Goal: Task Accomplishment & Management: Use online tool/utility

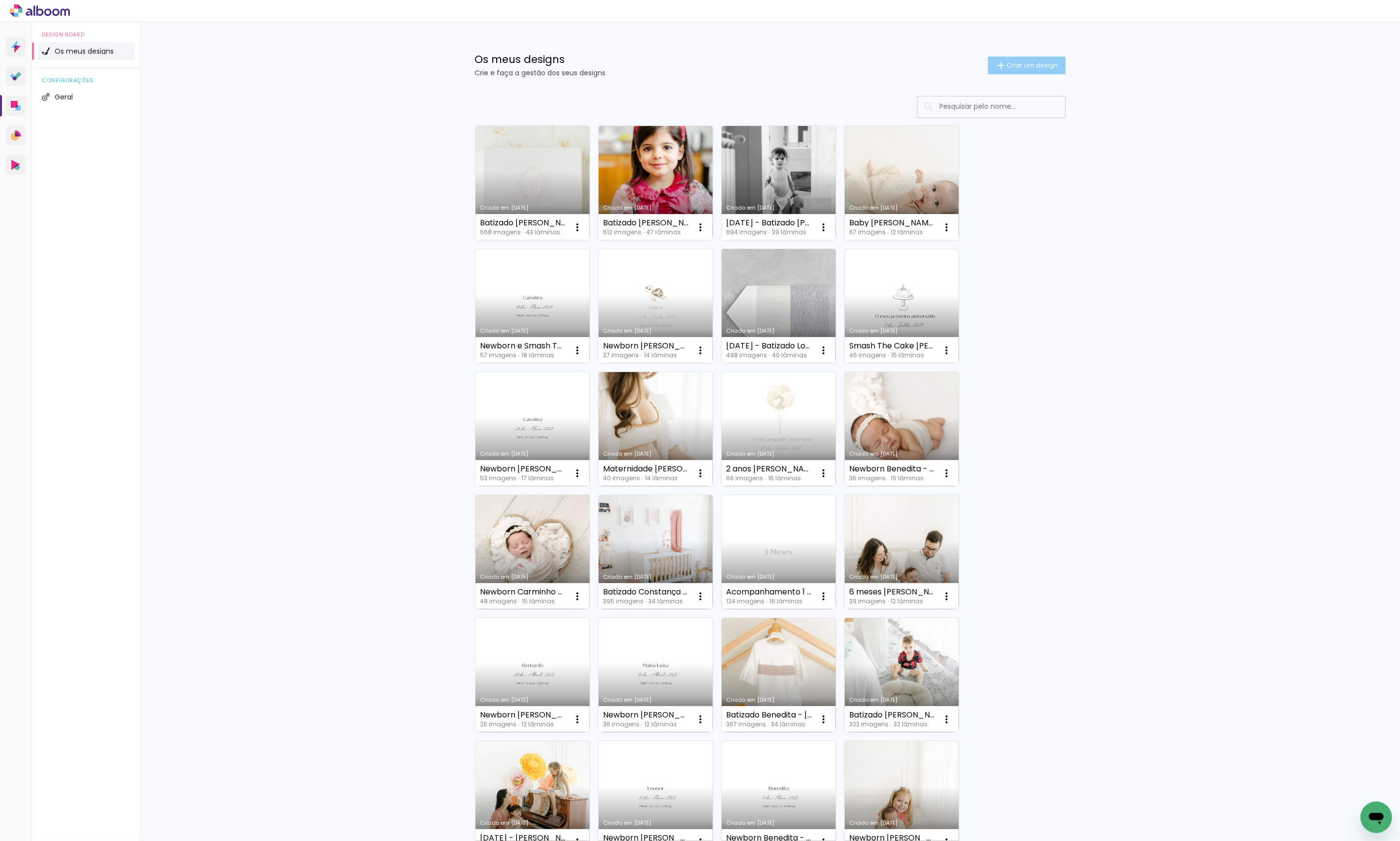
click at [1011, 64] on span "Criar um design" at bounding box center [1033, 65] width 51 height 6
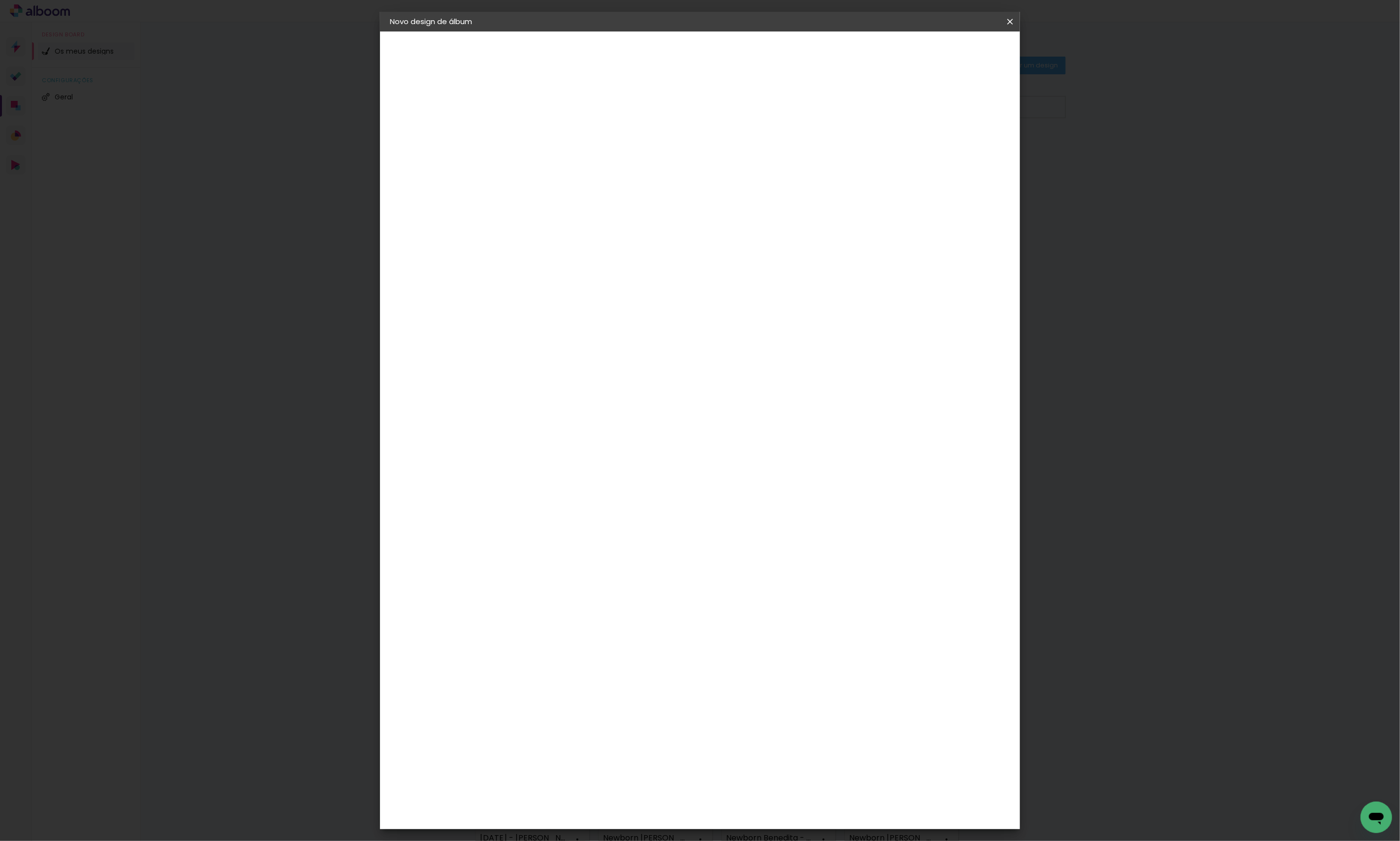
click at [551, 135] on input at bounding box center [551, 132] width 0 height 15
type input "Baby [PERSON_NAME]"
type paper-input "Baby [PERSON_NAME]"
click at [0, 0] on slot "Avançar" at bounding box center [0, 0] width 0 height 0
click at [608, 218] on div "DreambooksPro" at bounding box center [576, 222] width 64 height 8
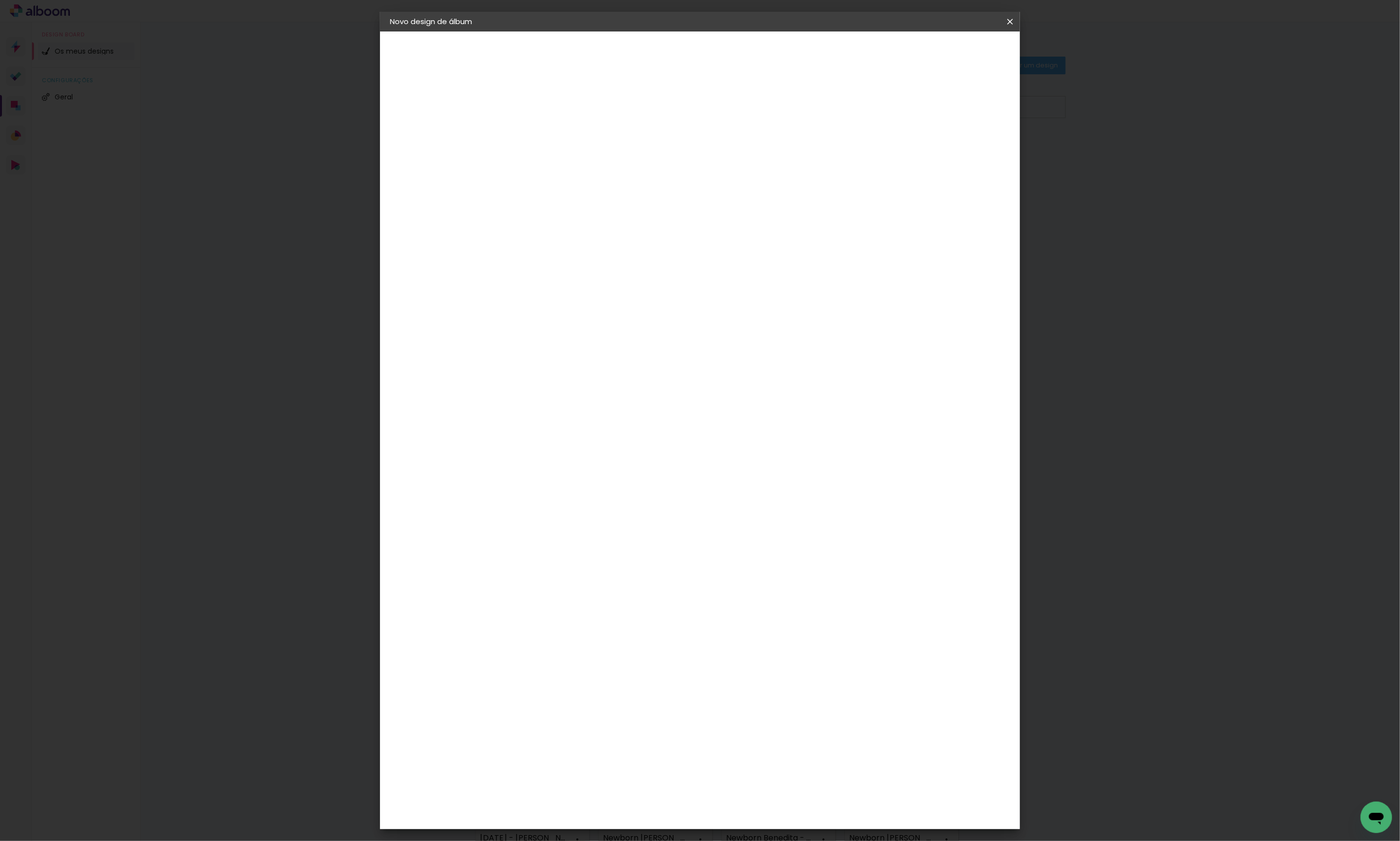
click at [710, 65] on header "Fornecedor Escolha um fornecedor ou avance com o tamanho livre. Voltar Avançar" at bounding box center [609, 68] width 202 height 74
click at [0, 0] on slot "Avançar" at bounding box center [0, 0] width 0 height 0
click at [589, 165] on input "text" at bounding box center [570, 172] width 38 height 15
click at [0, 0] on slot "Álbum" at bounding box center [0, 0] width 0 height 0
type input "Álbum"
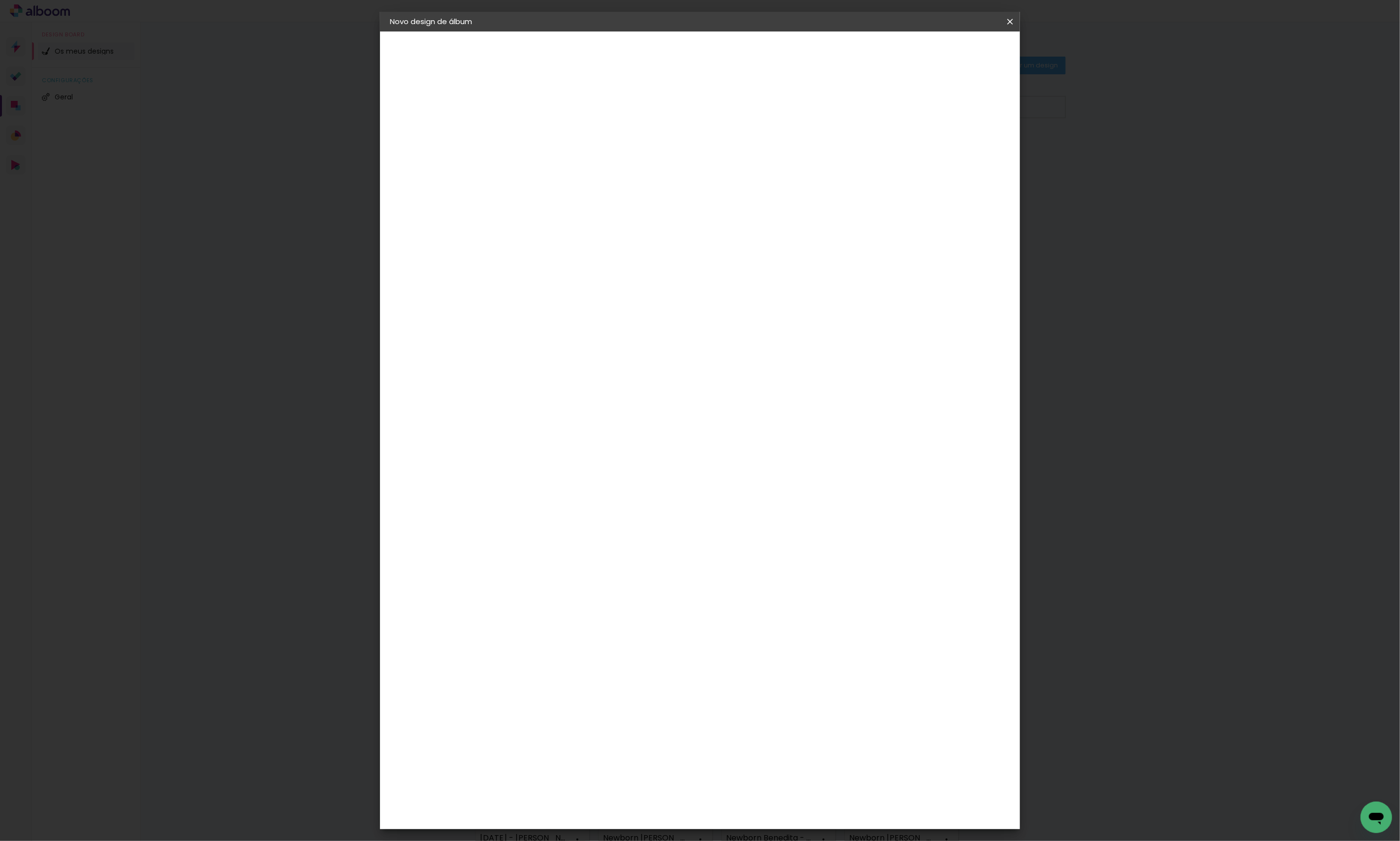
click at [617, 447] on span "20 × 20" at bounding box center [594, 457] width 46 height 20
click at [0, 0] on slot "Avançar" at bounding box center [0, 0] width 0 height 0
click at [947, 55] on span "Iniciar design" at bounding box center [925, 52] width 45 height 7
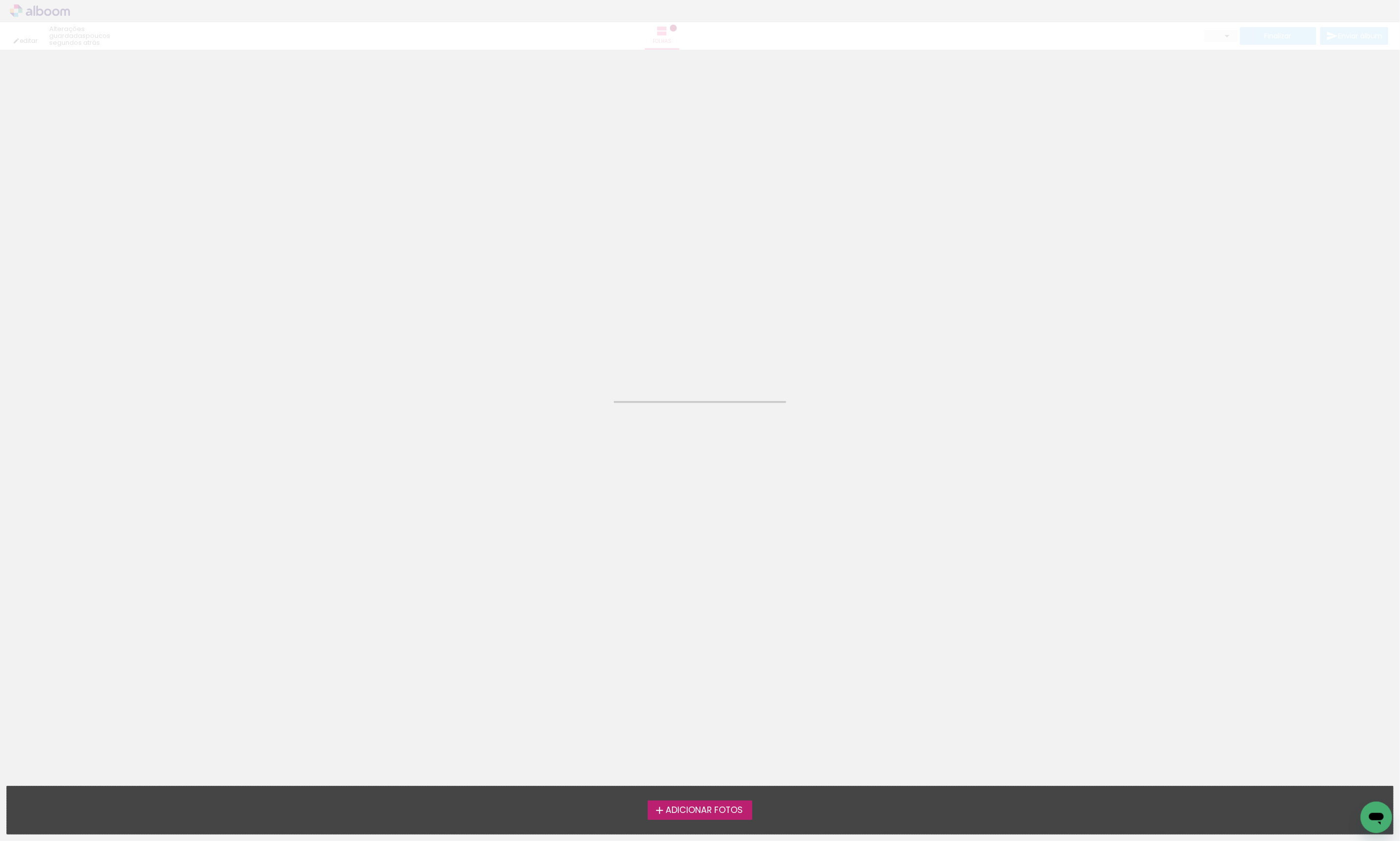
click at [686, 813] on span "Adicionar Fotos" at bounding box center [704, 810] width 77 height 9
click at [0, 0] on input "file" at bounding box center [0, 0] width 0 height 0
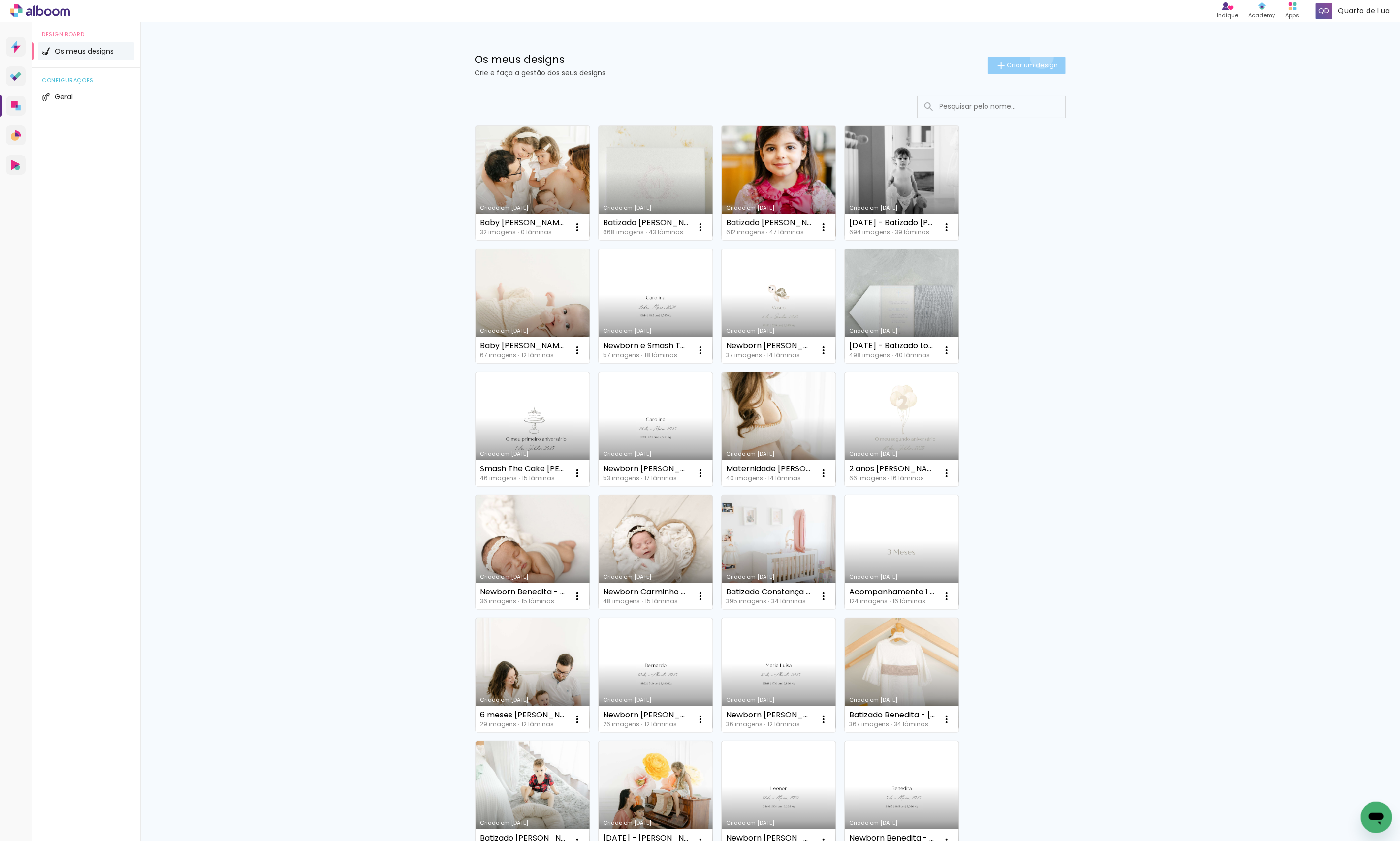
click at [1036, 57] on paper-button "Criar um design" at bounding box center [1027, 66] width 78 height 18
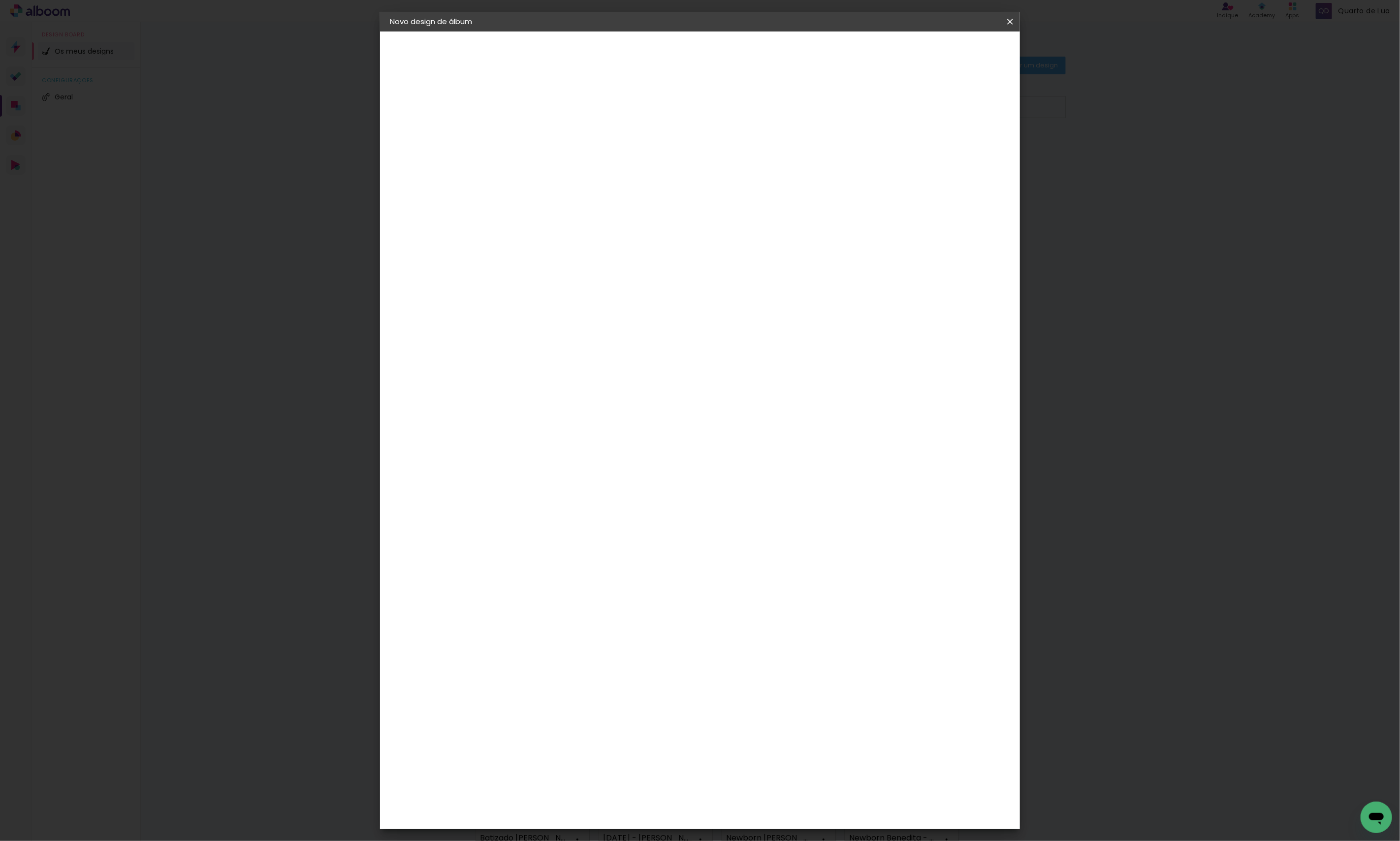
click at [0, 0] on paper-input-container "Título do álbum" at bounding box center [0, 0] width 0 height 0
type input "Smash The Cake Aura - Laurana Franco"
type paper-input "Smash The Cake Aura - Laurana Franco"
click at [0, 0] on slot "Avançar" at bounding box center [0, 0] width 0 height 0
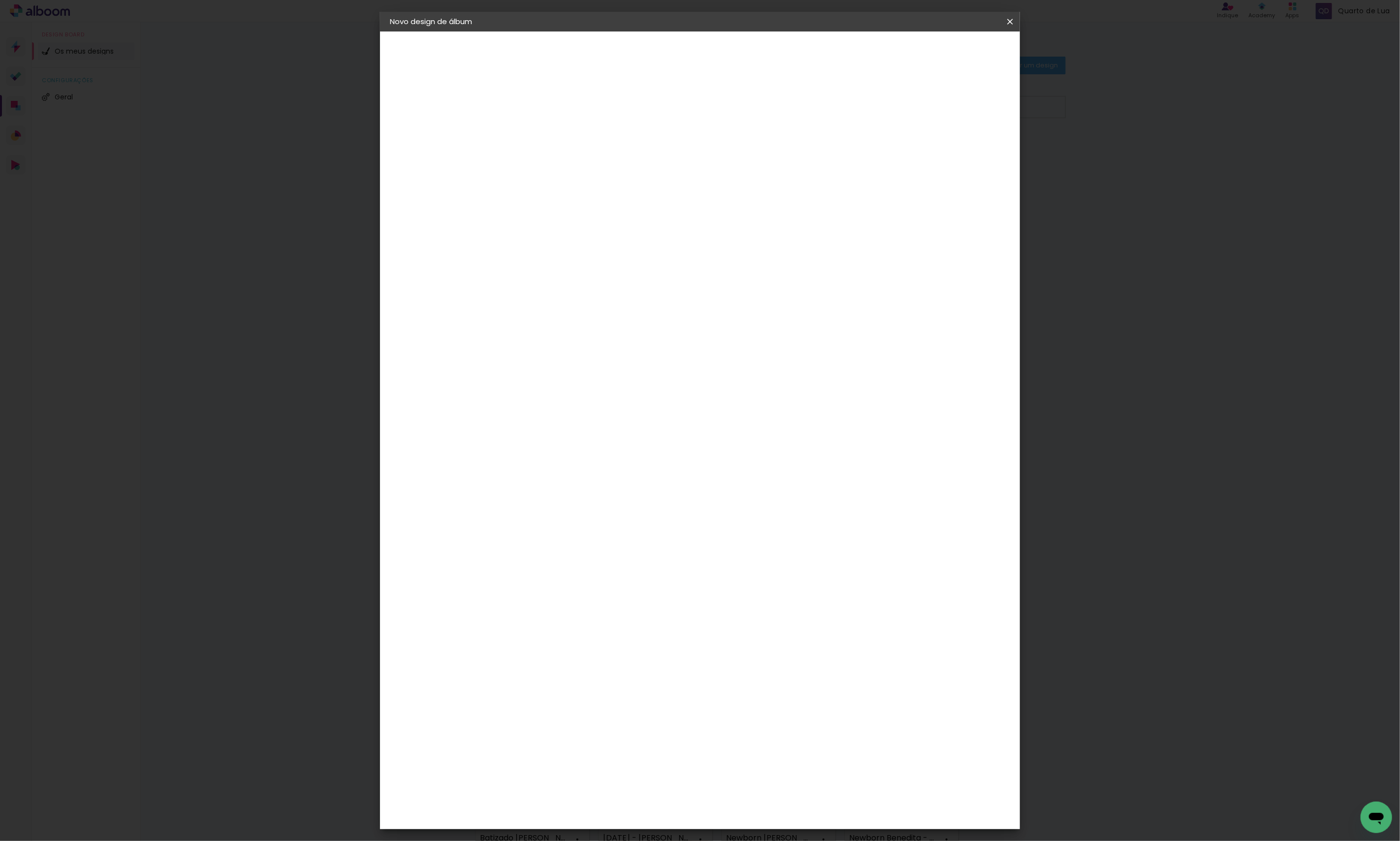
click at [608, 224] on div "DreambooksPro" at bounding box center [576, 222] width 64 height 8
click at [0, 0] on slot "Avançar" at bounding box center [0, 0] width 0 height 0
click at [605, 160] on paper-input-container "Linha" at bounding box center [576, 172] width 57 height 25
click at [718, 163] on paper-item "Álbum" at bounding box center [764, 163] width 197 height 20
type input "Álbum"
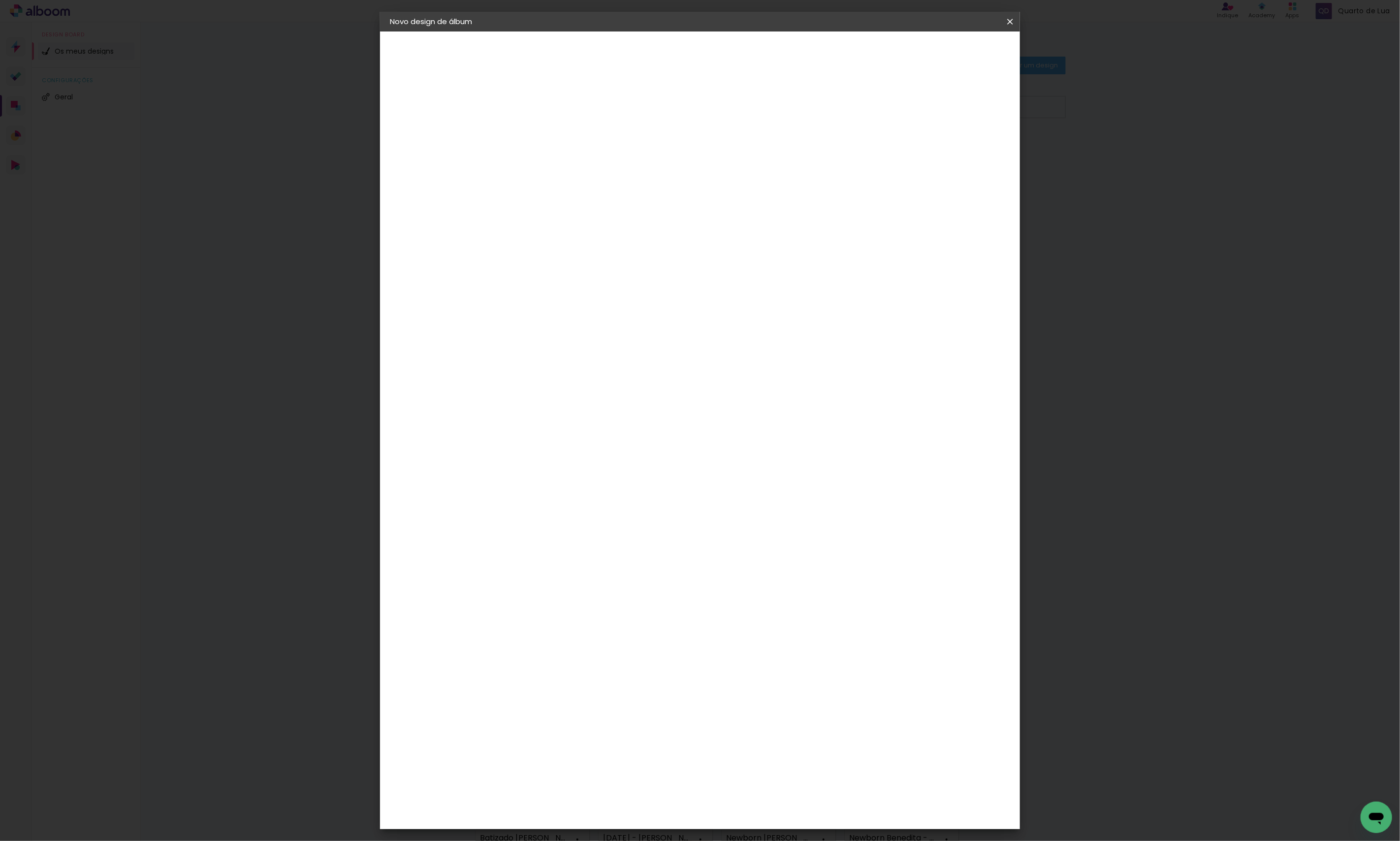
click at [617, 467] on span "25 × 25" at bounding box center [594, 477] width 46 height 20
click at [711, 50] on paper-button "Avançar" at bounding box center [688, 52] width 49 height 17
click at [957, 57] on paper-button "Iniciar design" at bounding box center [924, 52] width 64 height 17
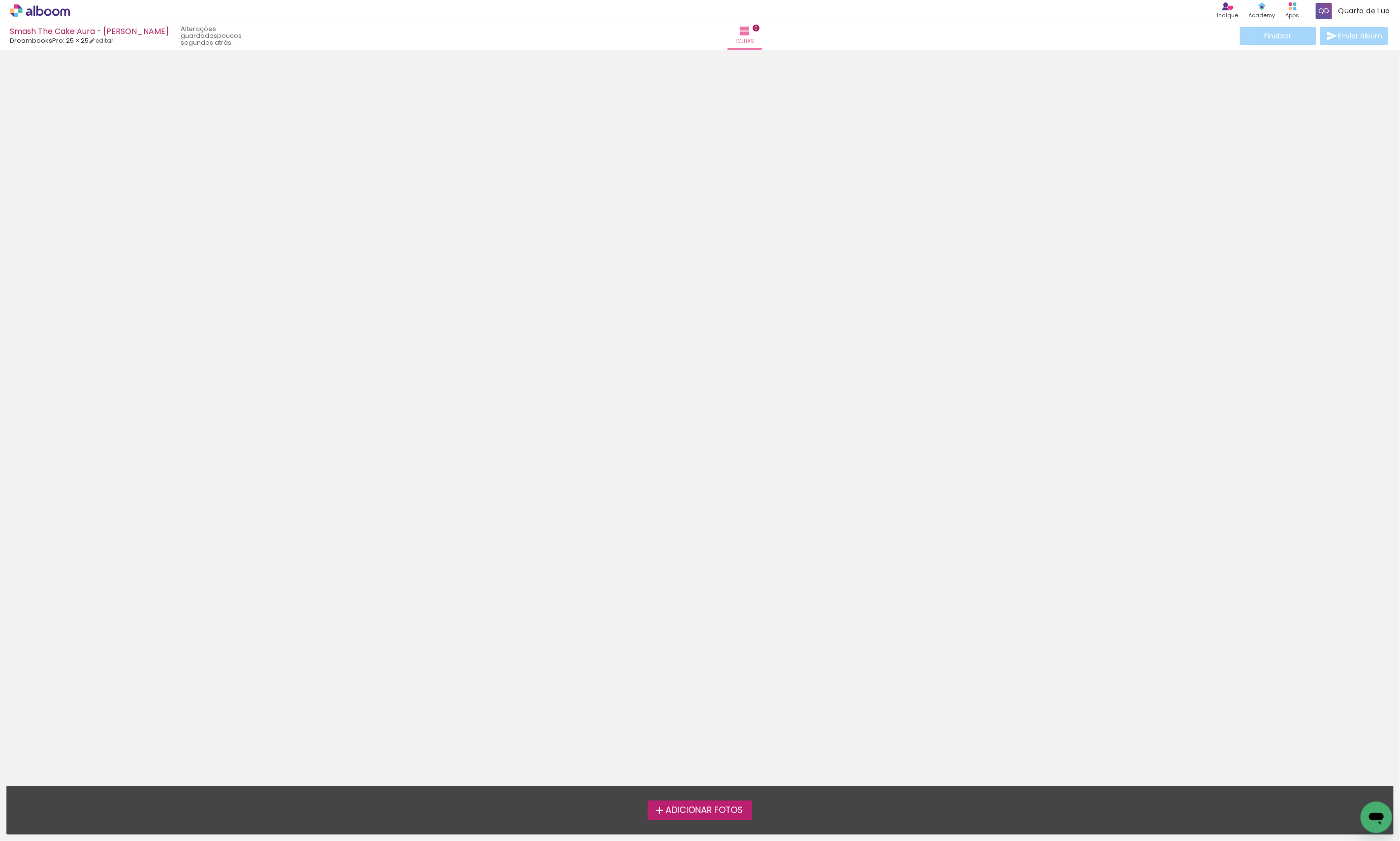
click at [670, 808] on span "Adicionar Fotos" at bounding box center [704, 810] width 77 height 9
click at [0, 0] on input "file" at bounding box center [0, 0] width 0 height 0
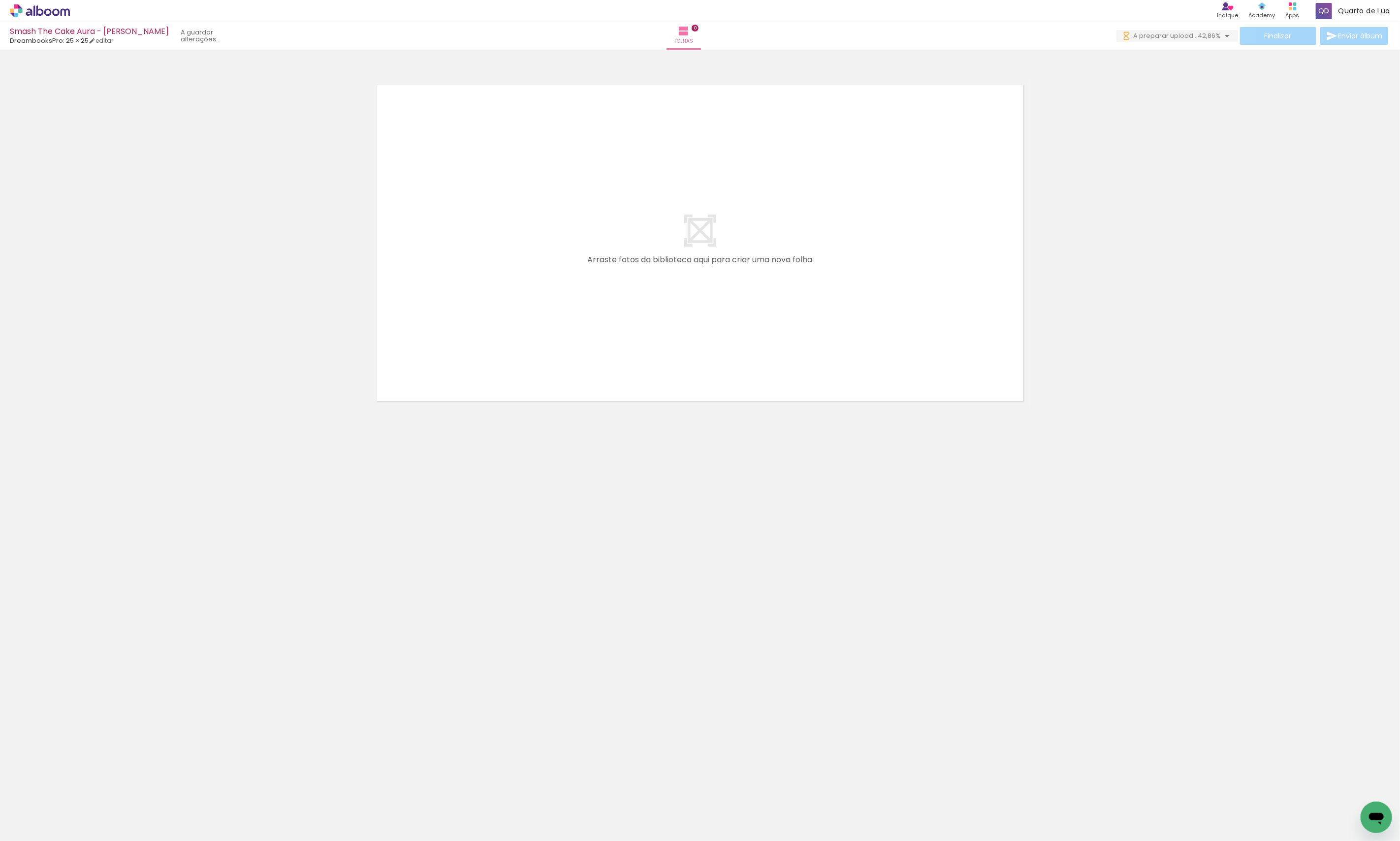
click at [29, 828] on span "Adicionar Fotos" at bounding box center [35, 828] width 29 height 11
click at [0, 0] on input "file" at bounding box center [0, 0] width 0 height 0
drag, startPoint x: 1355, startPoint y: 797, endPoint x: 623, endPoint y: 320, distance: 873.7
click at [623, 320] on quentale-workspace at bounding box center [700, 420] width 1400 height 841
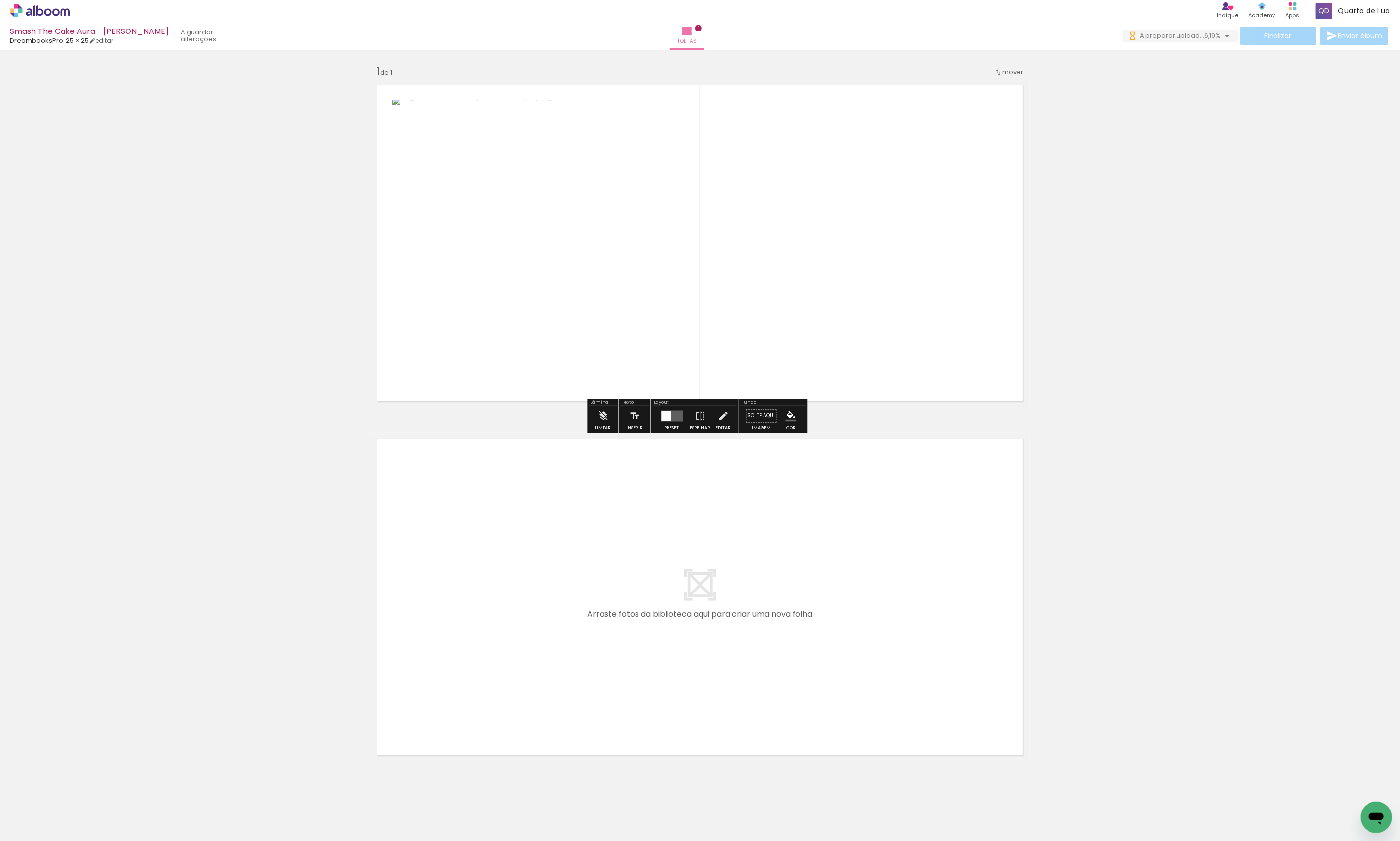
click at [1145, 432] on div "Inserir folha 1 de 1" at bounding box center [700, 407] width 1400 height 709
